Goal: Information Seeking & Learning: Learn about a topic

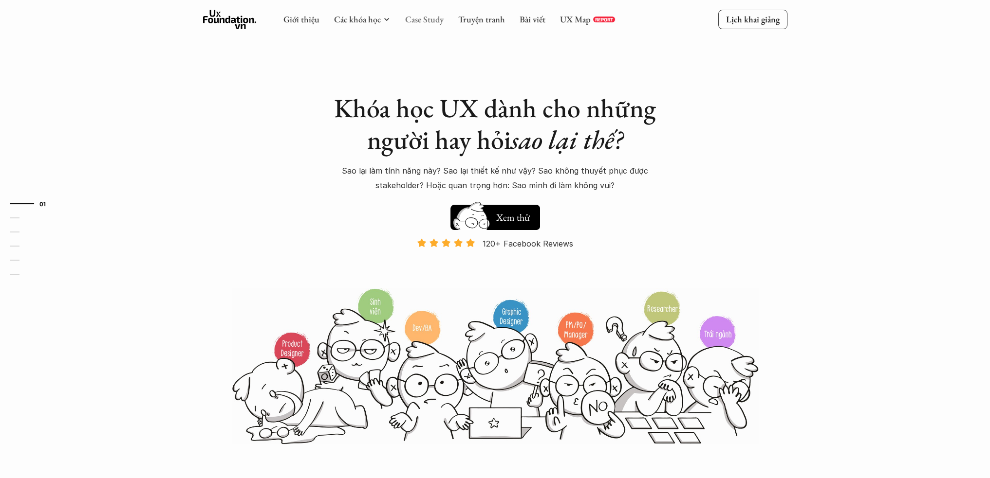
drag, startPoint x: 0, startPoint y: 0, endPoint x: 432, endPoint y: 19, distance: 432.7
click at [432, 19] on link "Case Study" at bounding box center [424, 19] width 38 height 11
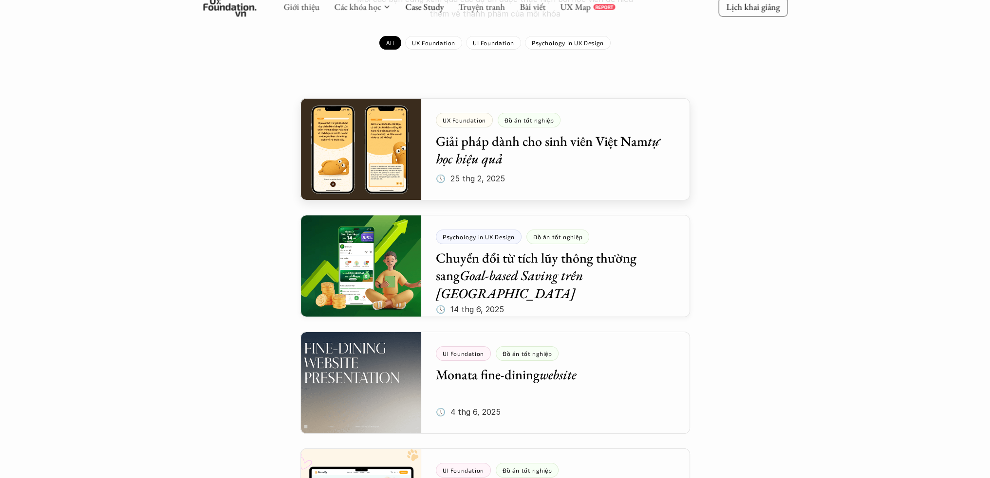
scroll to position [129, 0]
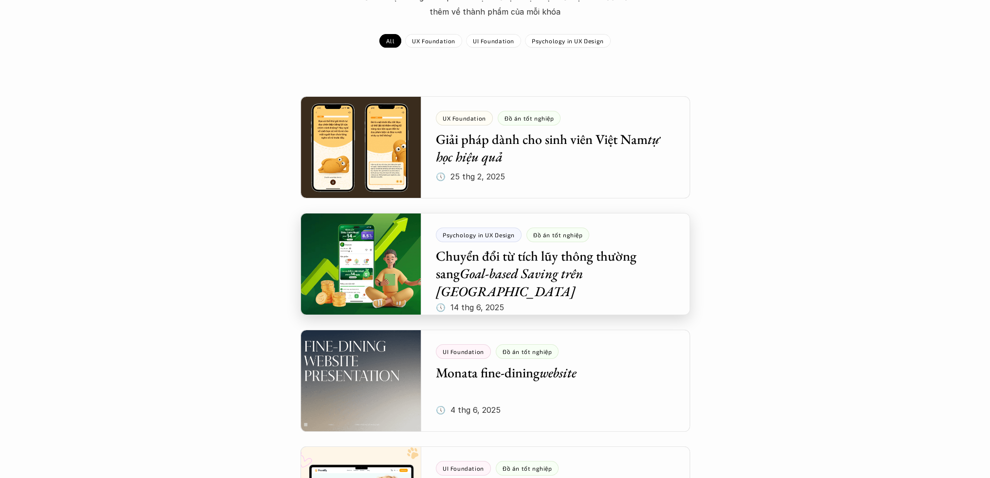
click at [594, 273] on div at bounding box center [494, 264] width 389 height 102
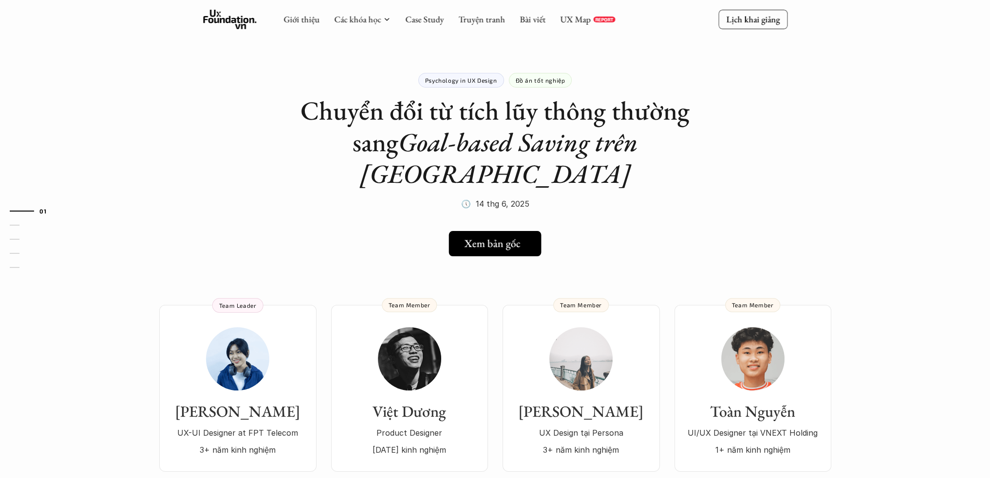
click at [501, 238] on h5 "Xem bản gốc" at bounding box center [492, 244] width 56 height 13
drag, startPoint x: 826, startPoint y: 175, endPoint x: 816, endPoint y: 177, distance: 10.0
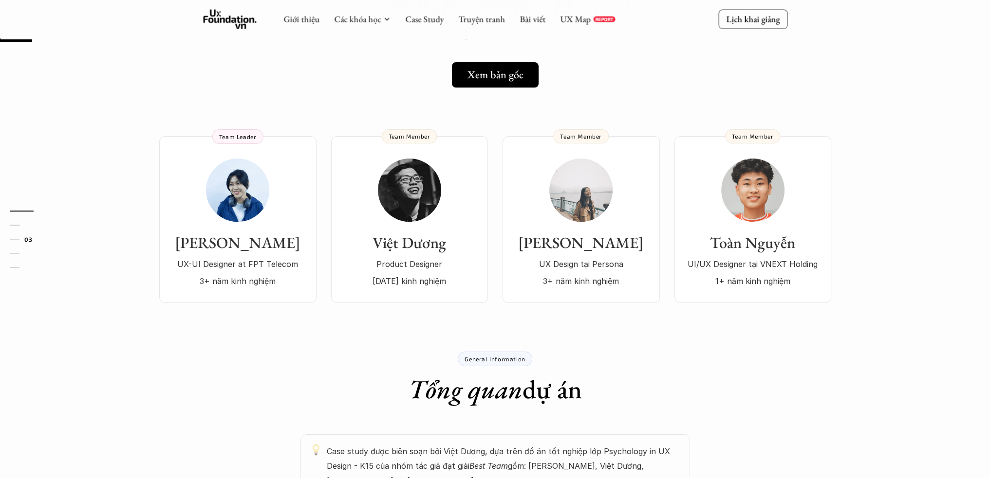
scroll to position [259, 0]
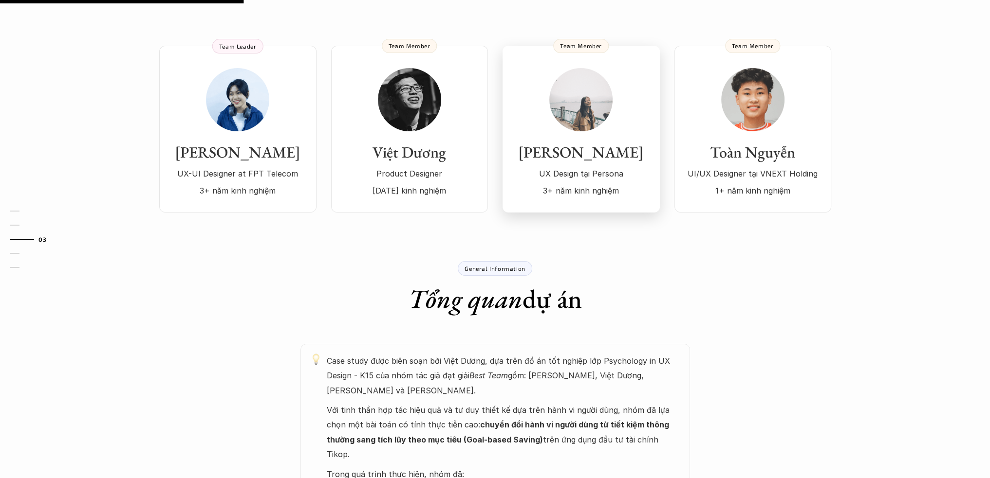
click at [581, 92] on img at bounding box center [580, 99] width 63 height 63
click at [269, 280] on div "General Information Tổng quan dự án" at bounding box center [495, 288] width 584 height 54
